Goal: Find specific page/section: Find specific page/section

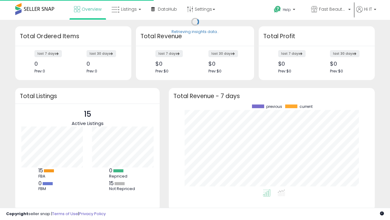
scroll to position [85, 194]
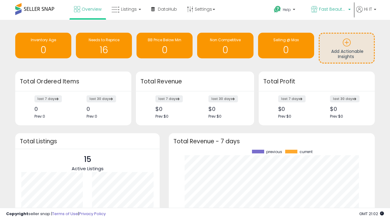
click at [331, 10] on span "Fast Beauty ([GEOGRAPHIC_DATA])" at bounding box center [332, 9] width 27 height 6
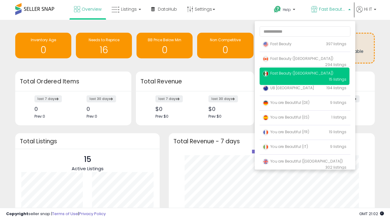
click at [305, 45] on p "Fast Beauty 397 listings" at bounding box center [305, 44] width 90 height 12
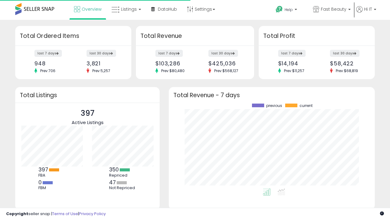
scroll to position [85, 194]
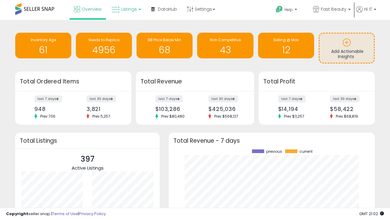
click at [126, 9] on span "Listings" at bounding box center [129, 9] width 16 height 6
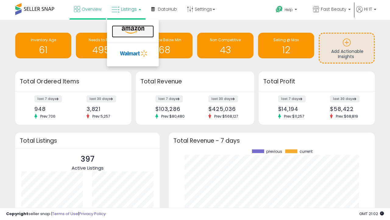
click at [132, 30] on icon at bounding box center [133, 30] width 27 height 8
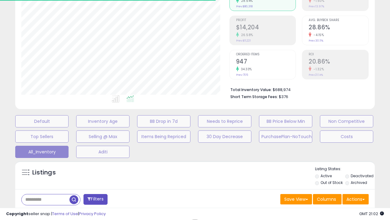
scroll to position [176, 0]
